Goal: Task Accomplishment & Management: Manage account settings

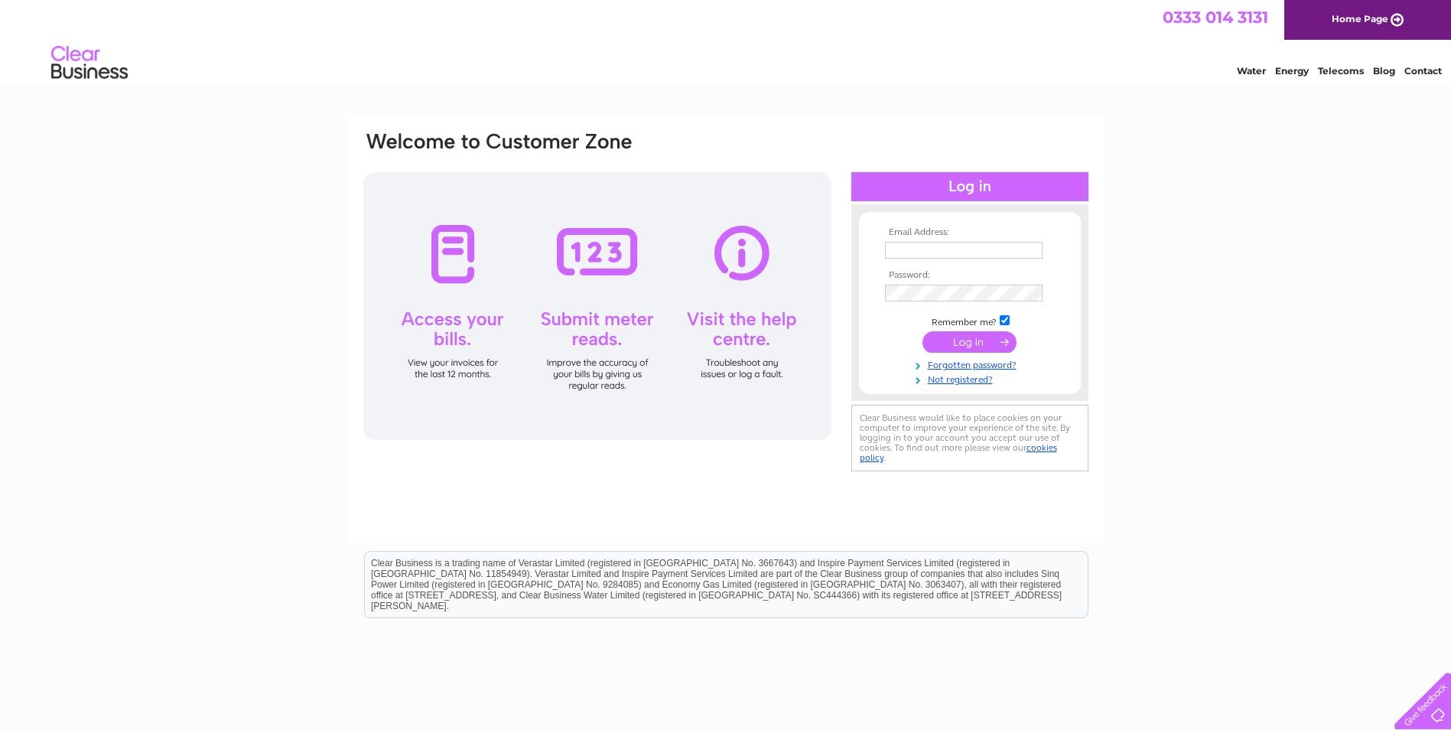
click at [919, 250] on input "text" at bounding box center [964, 250] width 158 height 17
type input "lecontractorslimited@gmail.com"
click at [923, 333] on input "submit" at bounding box center [970, 343] width 94 height 21
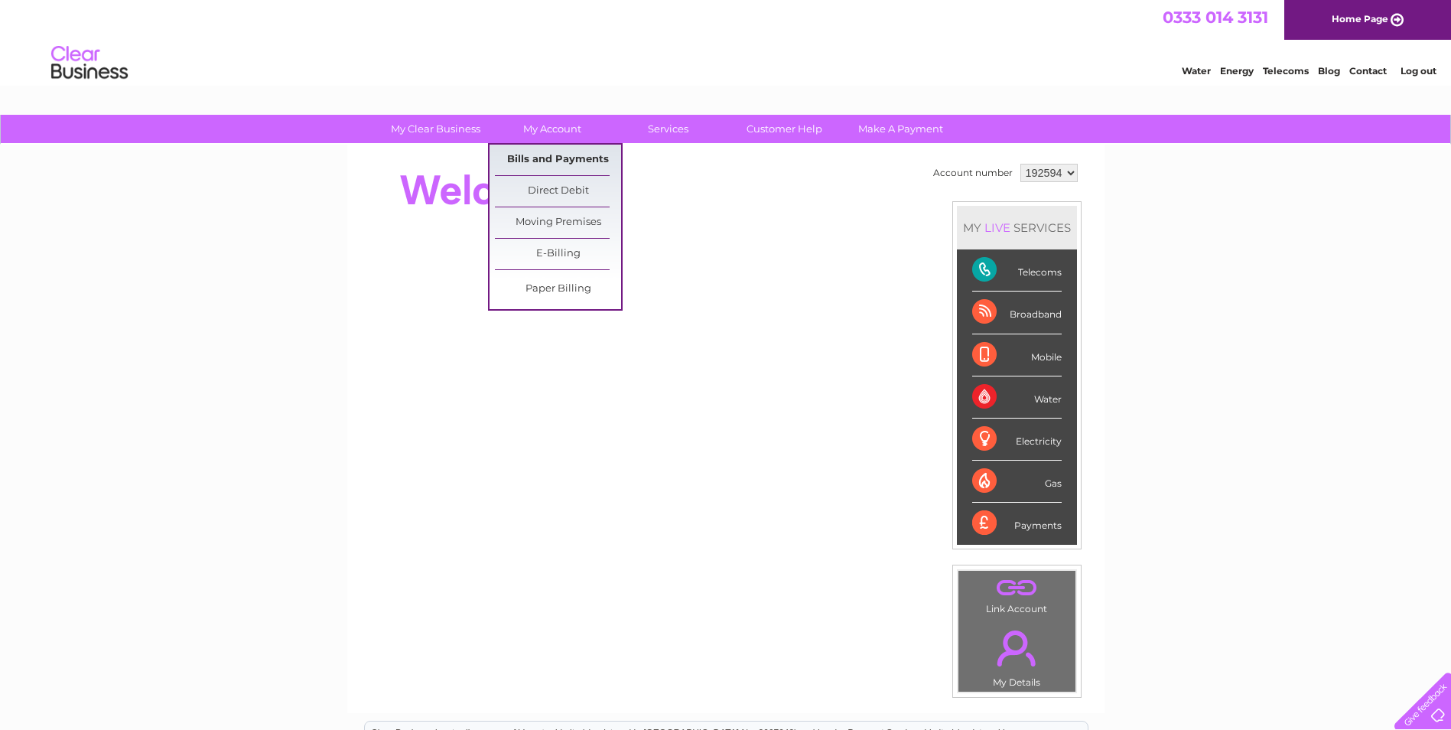
click at [536, 156] on link "Bills and Payments" at bounding box center [558, 160] width 126 height 31
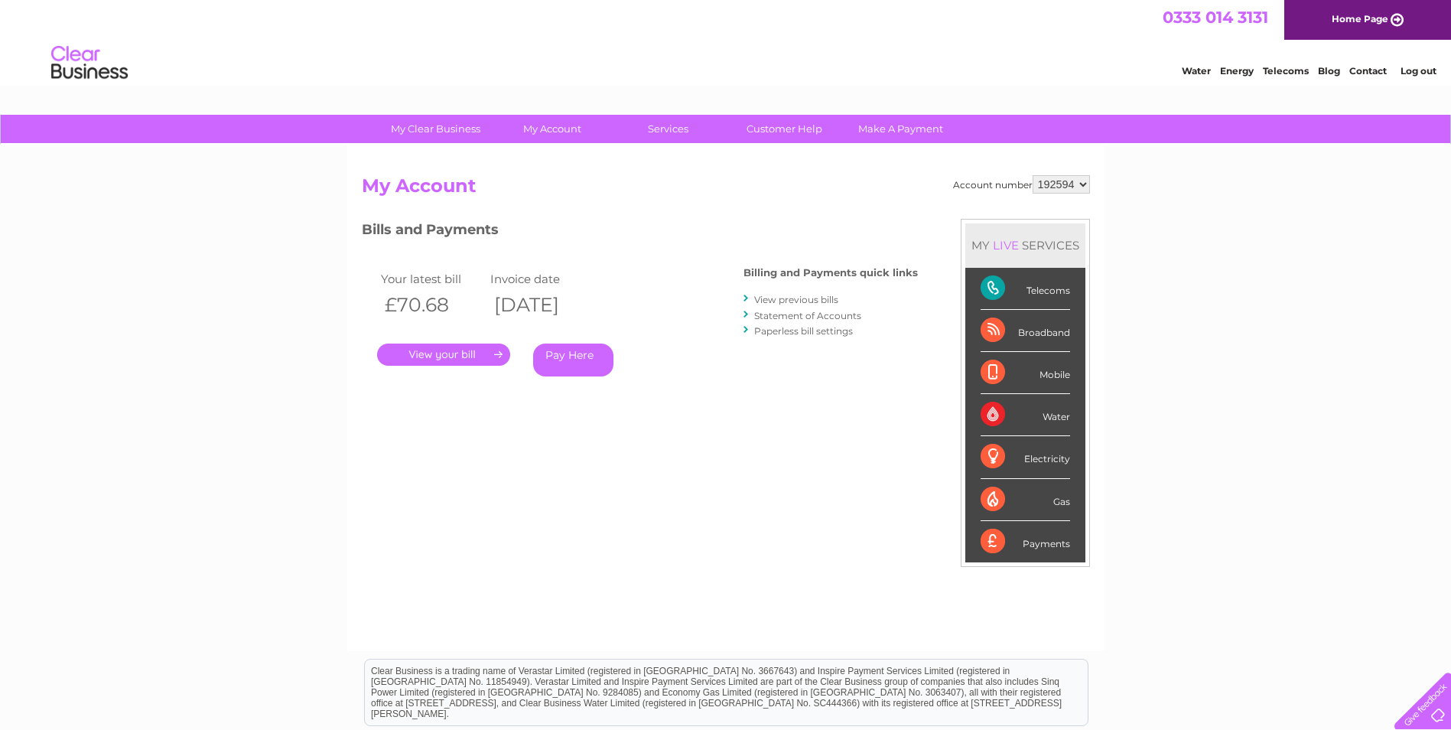
click at [451, 349] on link "." at bounding box center [443, 354] width 133 height 22
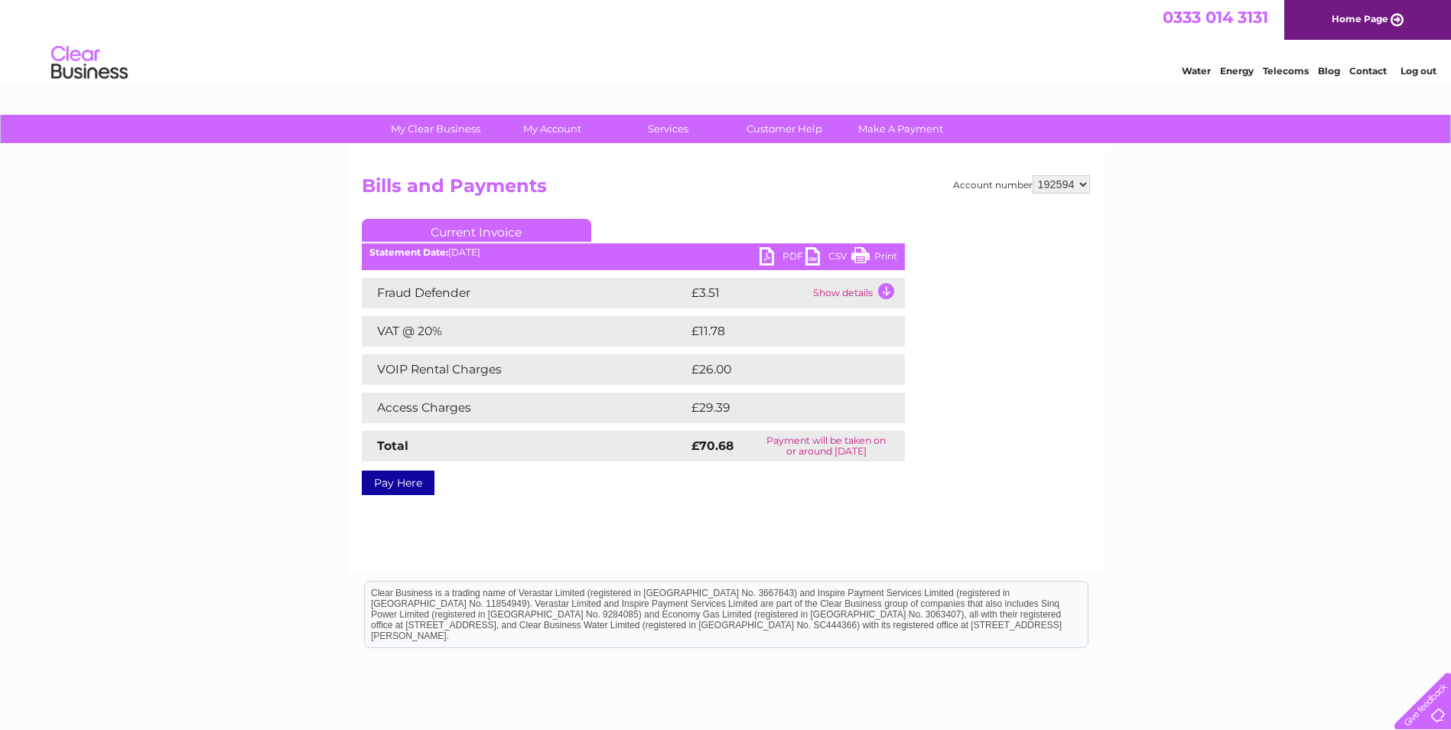
click at [767, 255] on link "PDF" at bounding box center [783, 258] width 46 height 22
